Goal: Find specific page/section: Find specific page/section

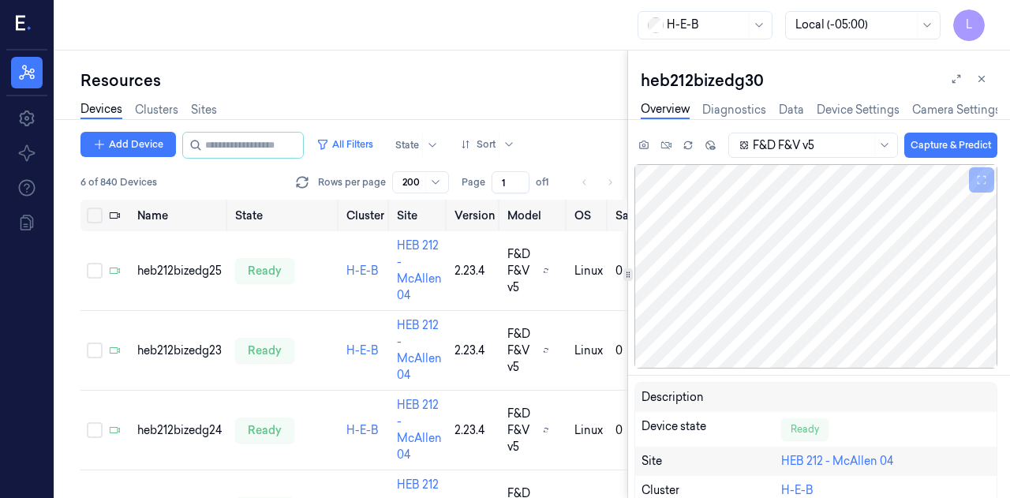
scroll to position [230, 0]
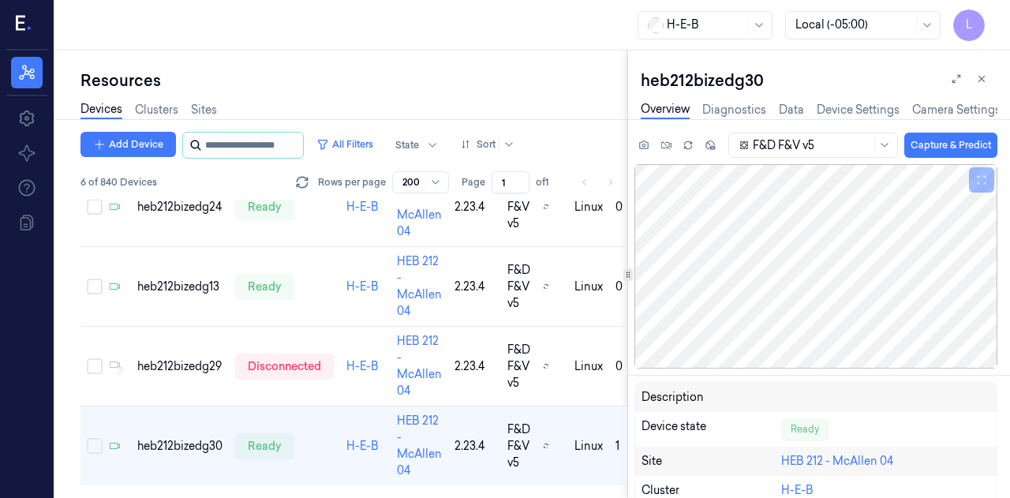
click at [230, 148] on input "string" at bounding box center [252, 145] width 95 height 25
type input "**"
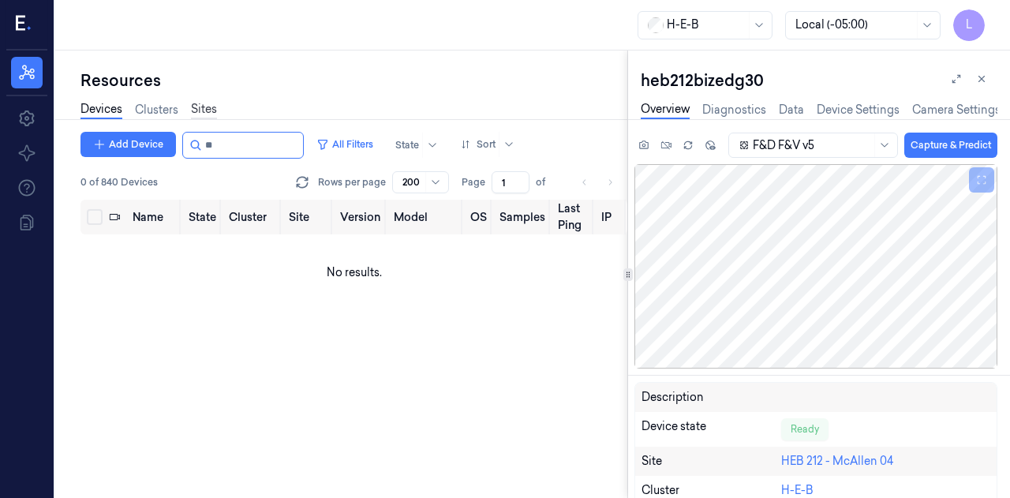
click at [200, 108] on link "Sites" at bounding box center [204, 110] width 26 height 18
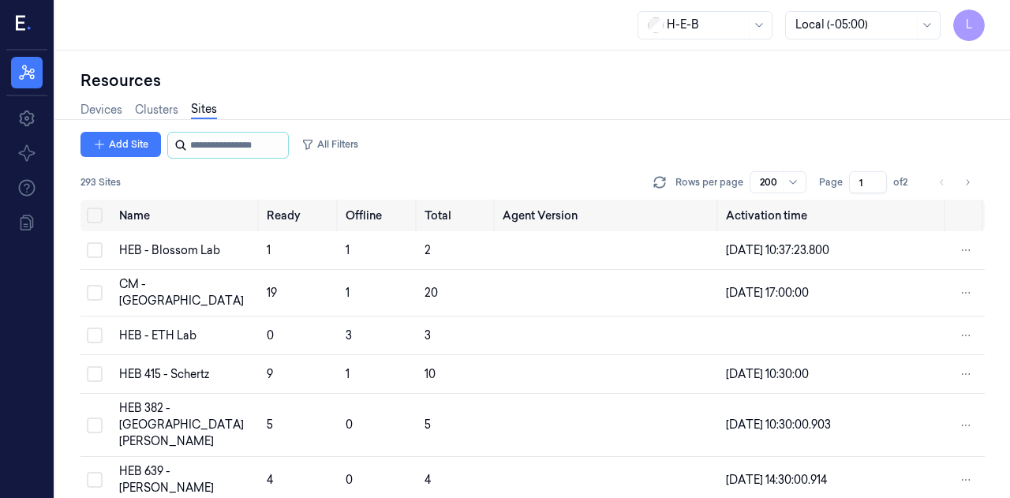
click at [196, 147] on input "string" at bounding box center [237, 145] width 95 height 25
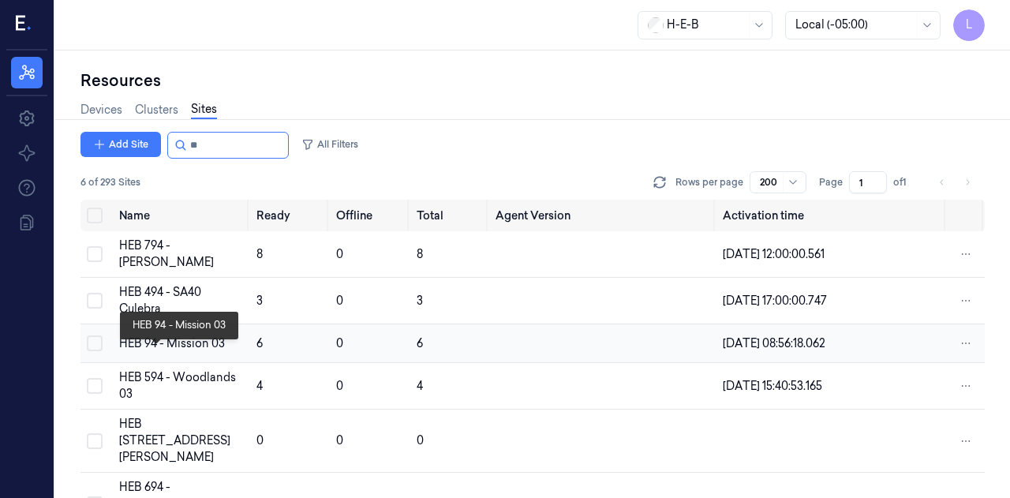
type input "**"
click at [144, 352] on div "HEB 94 - Mission 03" at bounding box center [181, 343] width 125 height 17
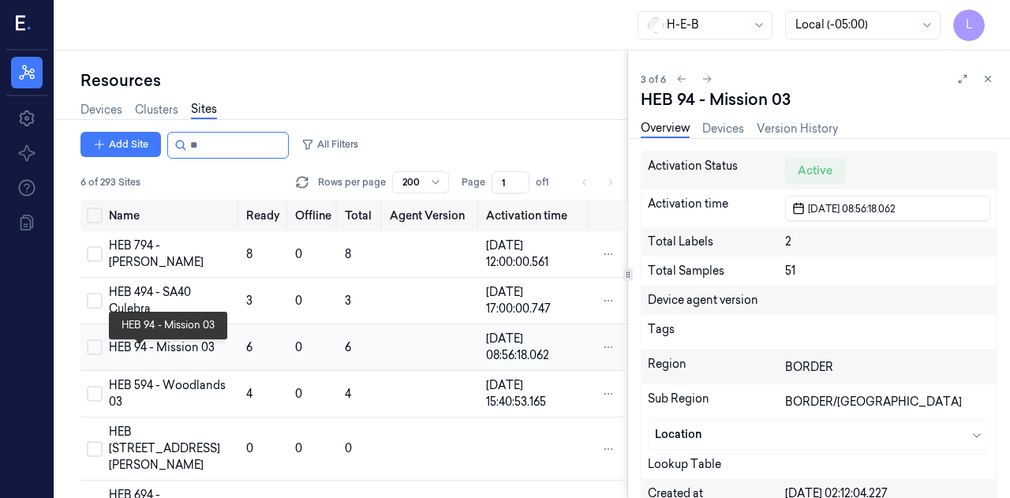
click at [140, 356] on div "HEB 94 - Mission 03" at bounding box center [171, 347] width 125 height 17
click at [124, 356] on div "HEB 94 - Mission 03" at bounding box center [171, 347] width 125 height 17
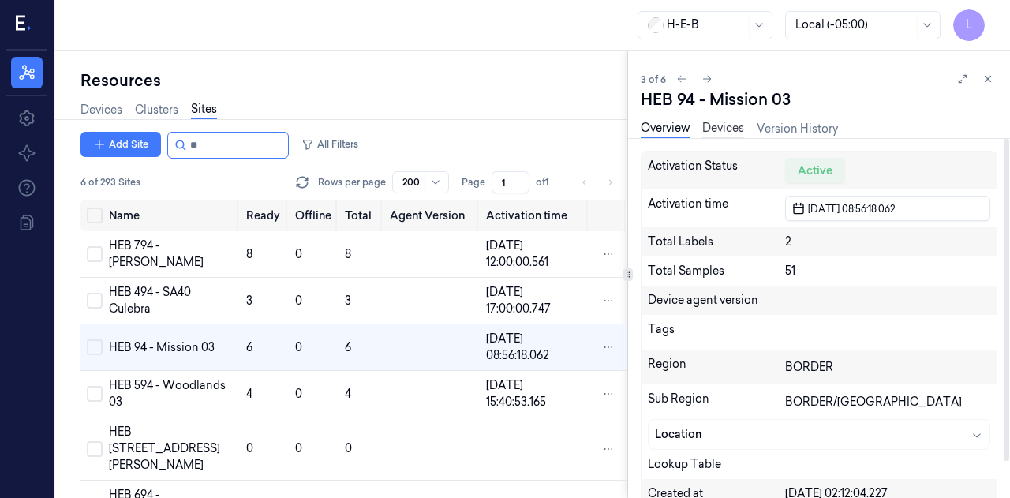
click at [743, 125] on link "Devices" at bounding box center [723, 129] width 42 height 18
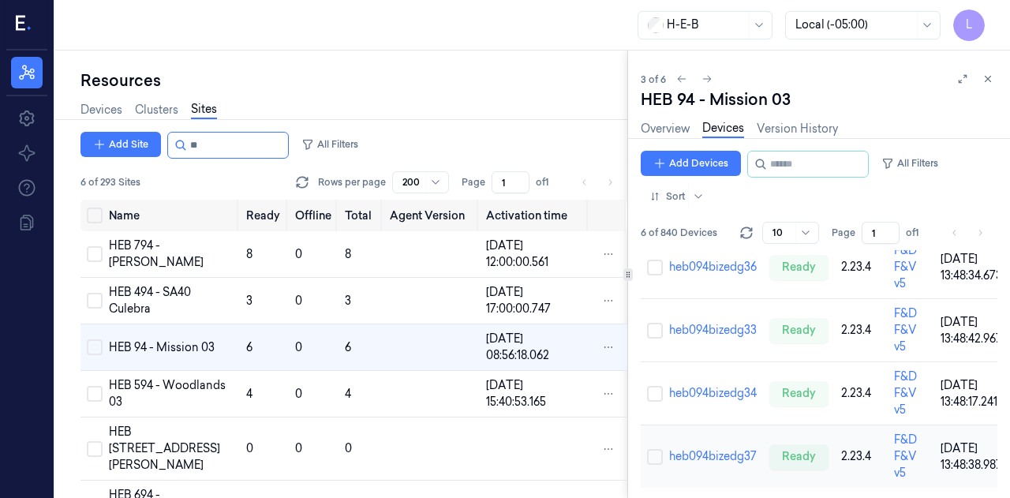
scroll to position [181, 0]
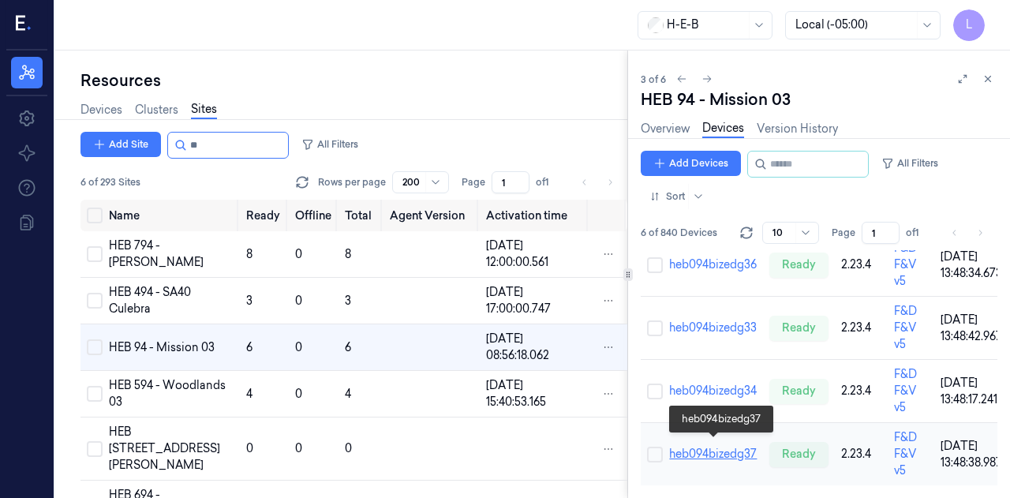
click at [738, 447] on link "heb094bizedg37" at bounding box center [713, 454] width 88 height 14
